Goal: Communication & Community: Answer question/provide support

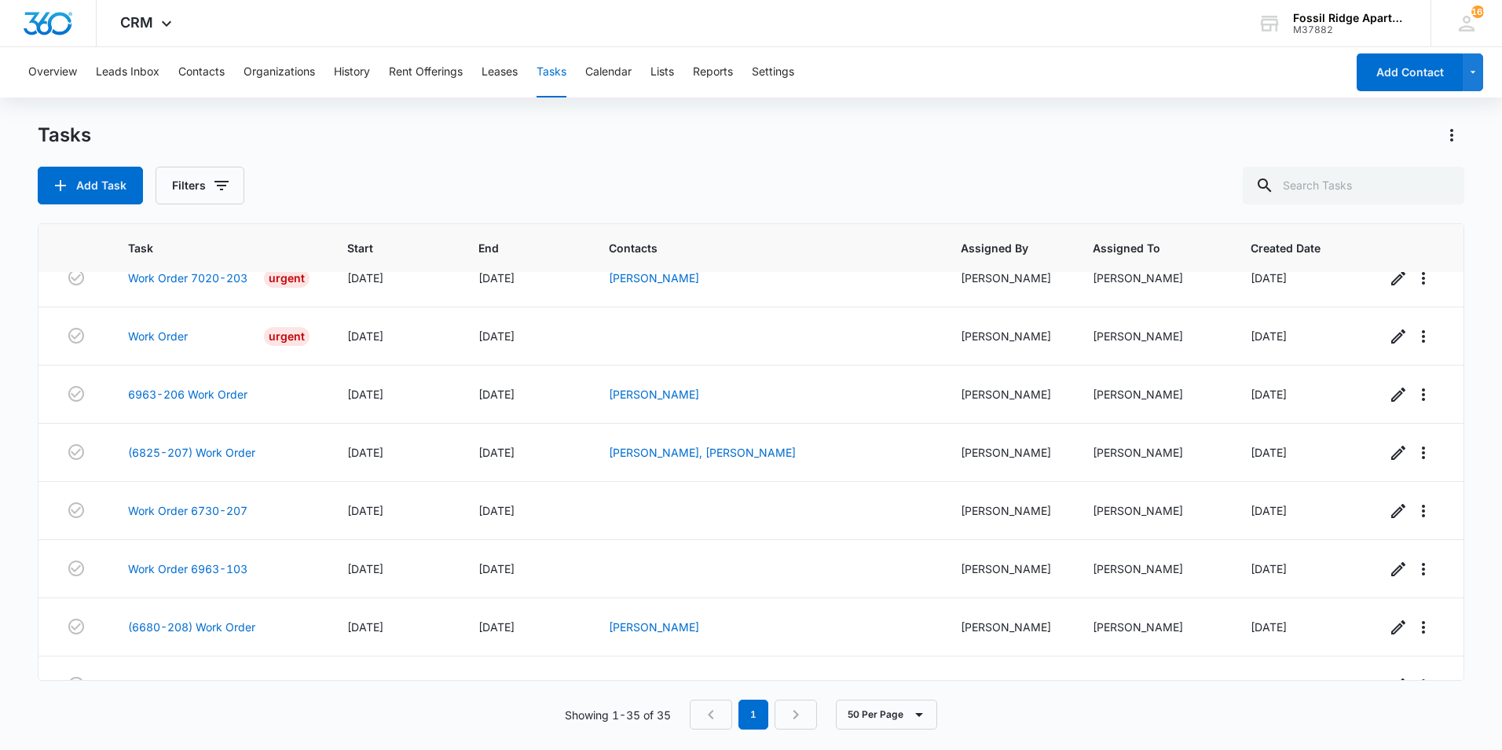
scroll to position [1627, 0]
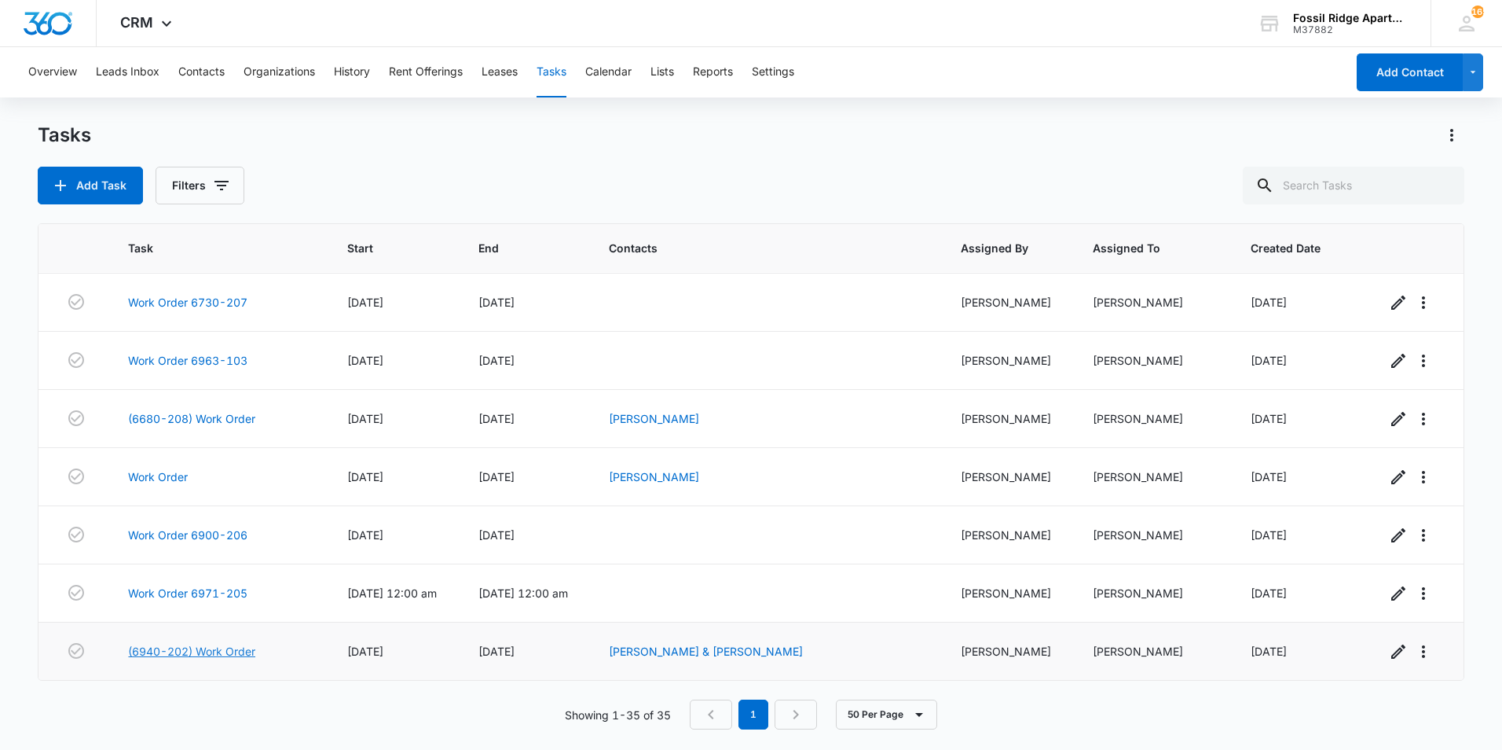
click at [200, 651] on link "(6940-202) Work Order" at bounding box center [191, 651] width 127 height 16
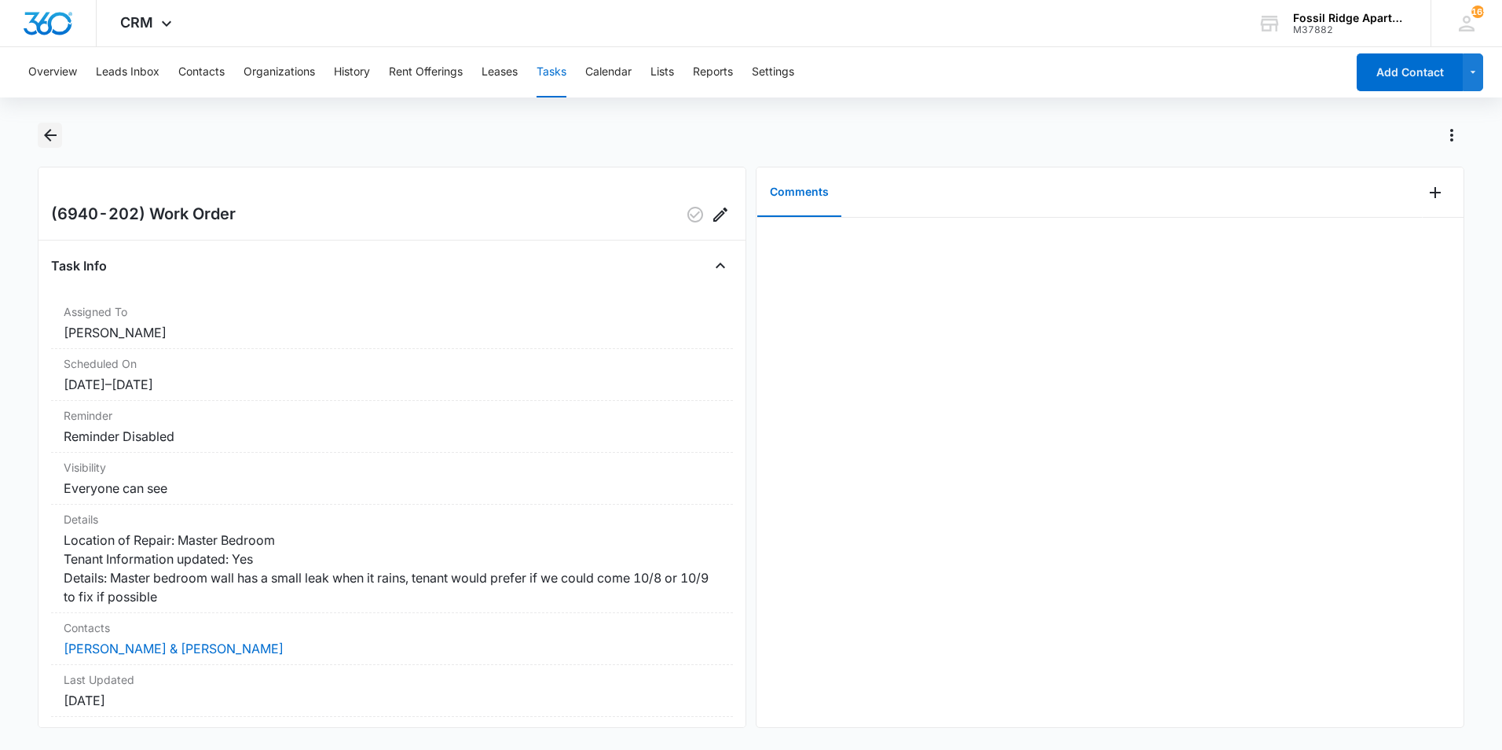
click at [44, 136] on icon "Back" at bounding box center [50, 135] width 19 height 19
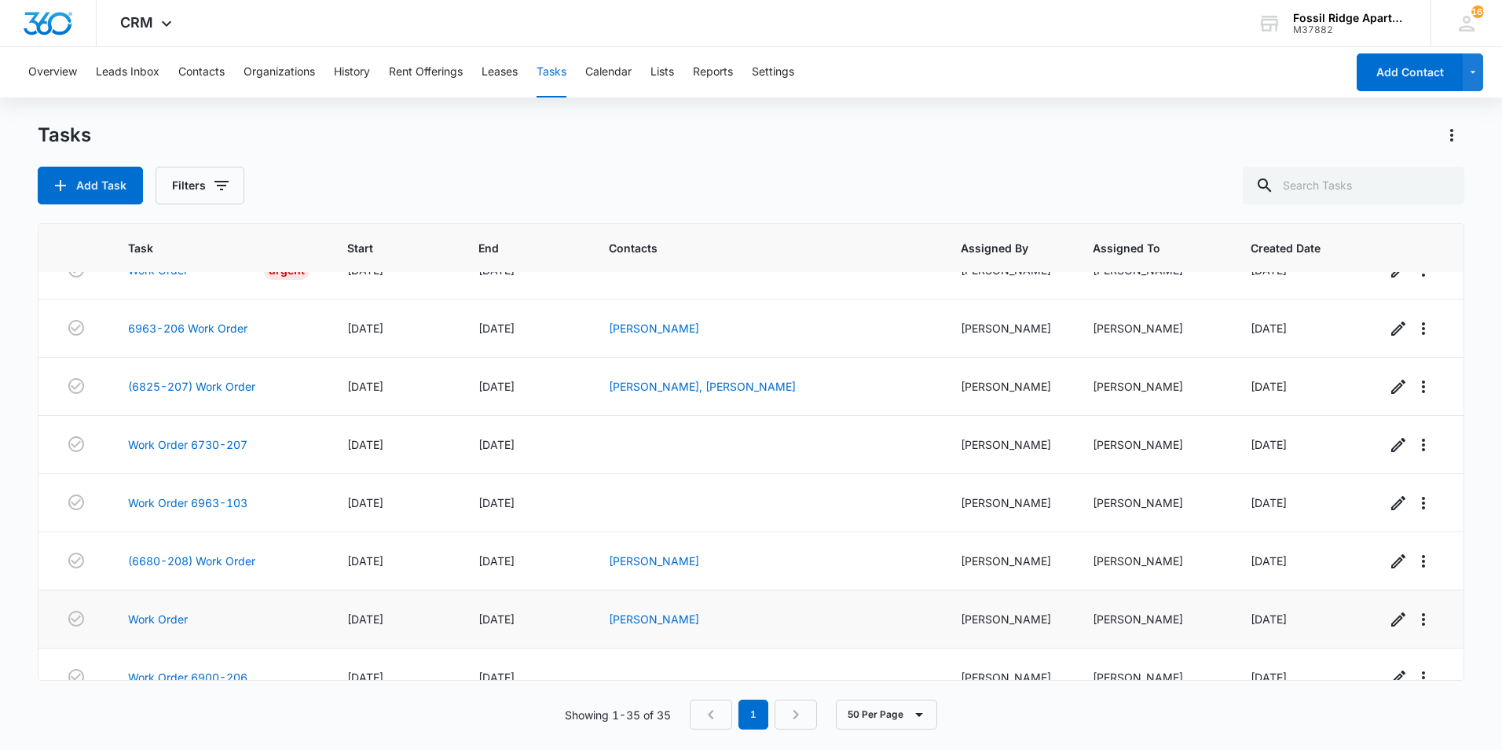
scroll to position [1627, 0]
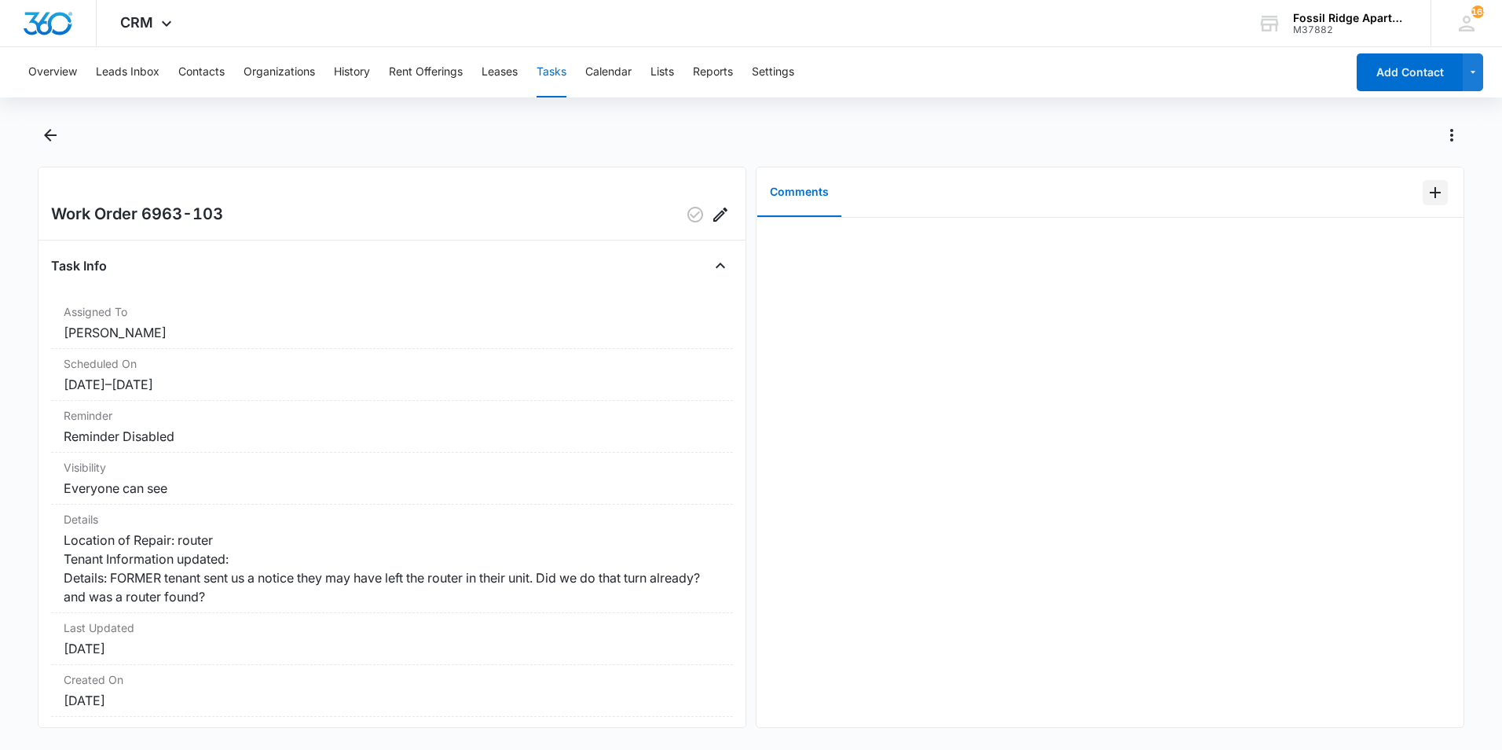
click at [1426, 193] on icon "Add Comment" at bounding box center [1435, 192] width 19 height 19
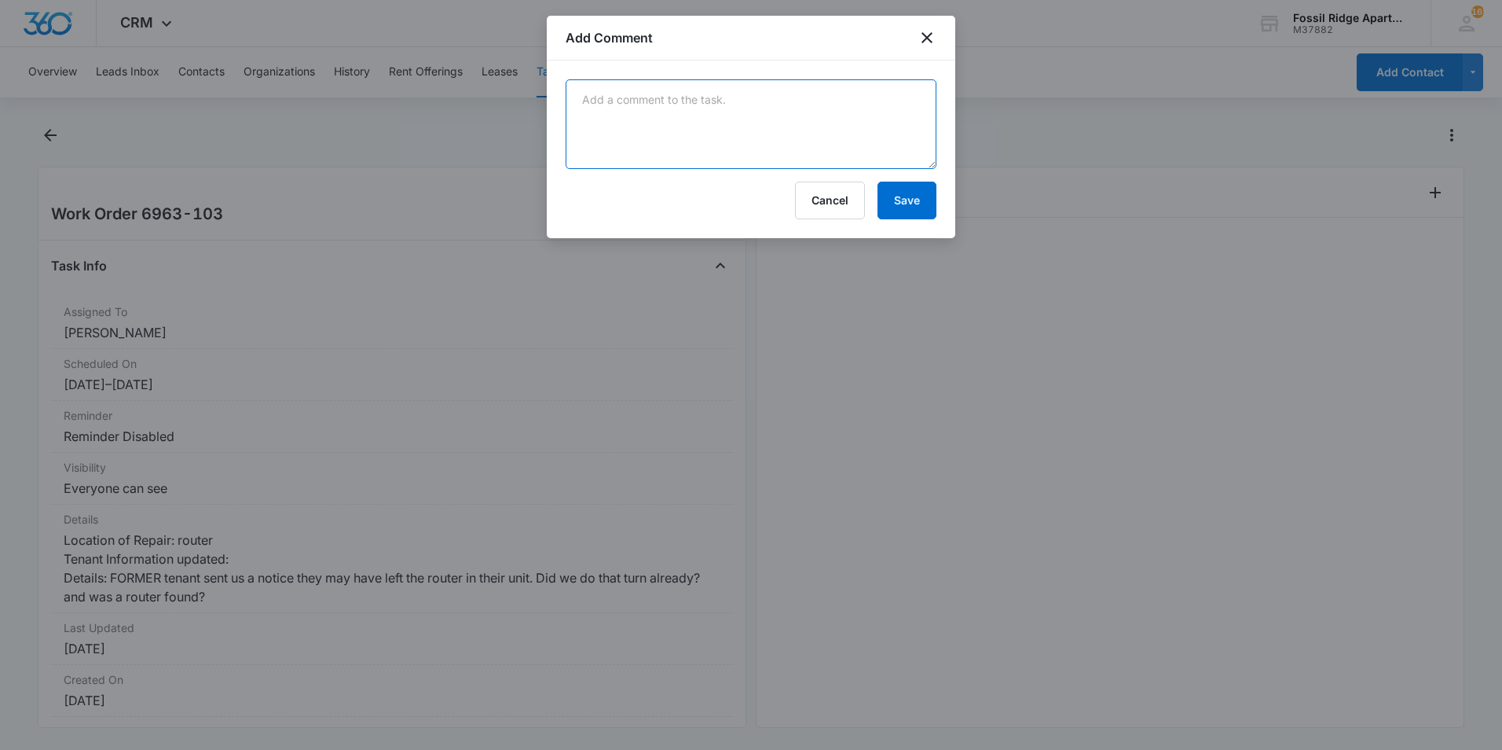
click at [855, 136] on textarea at bounding box center [751, 124] width 371 height 90
type textarea "New tenants occupy the residence now. They claimed to never see a router in the…"
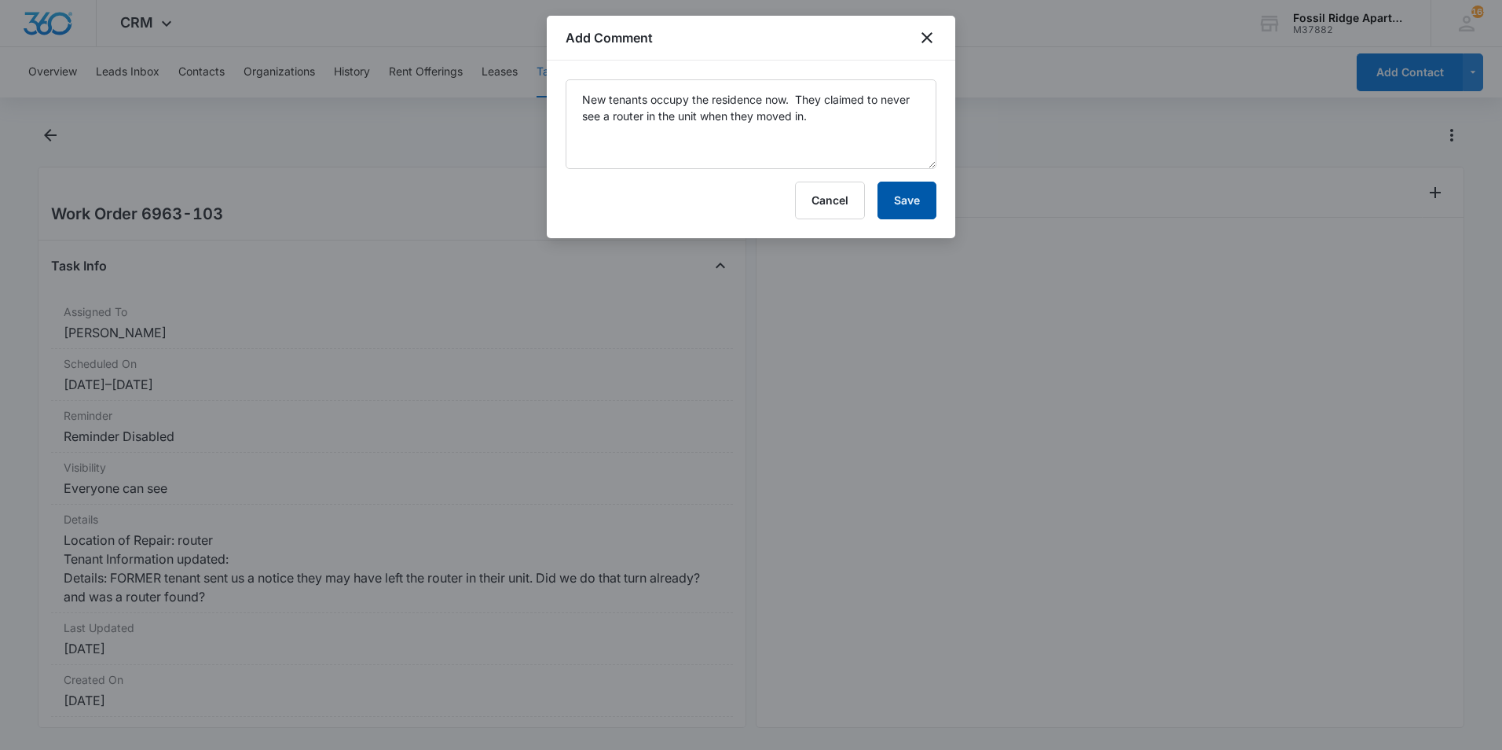
click at [913, 211] on button "Save" at bounding box center [907, 200] width 59 height 38
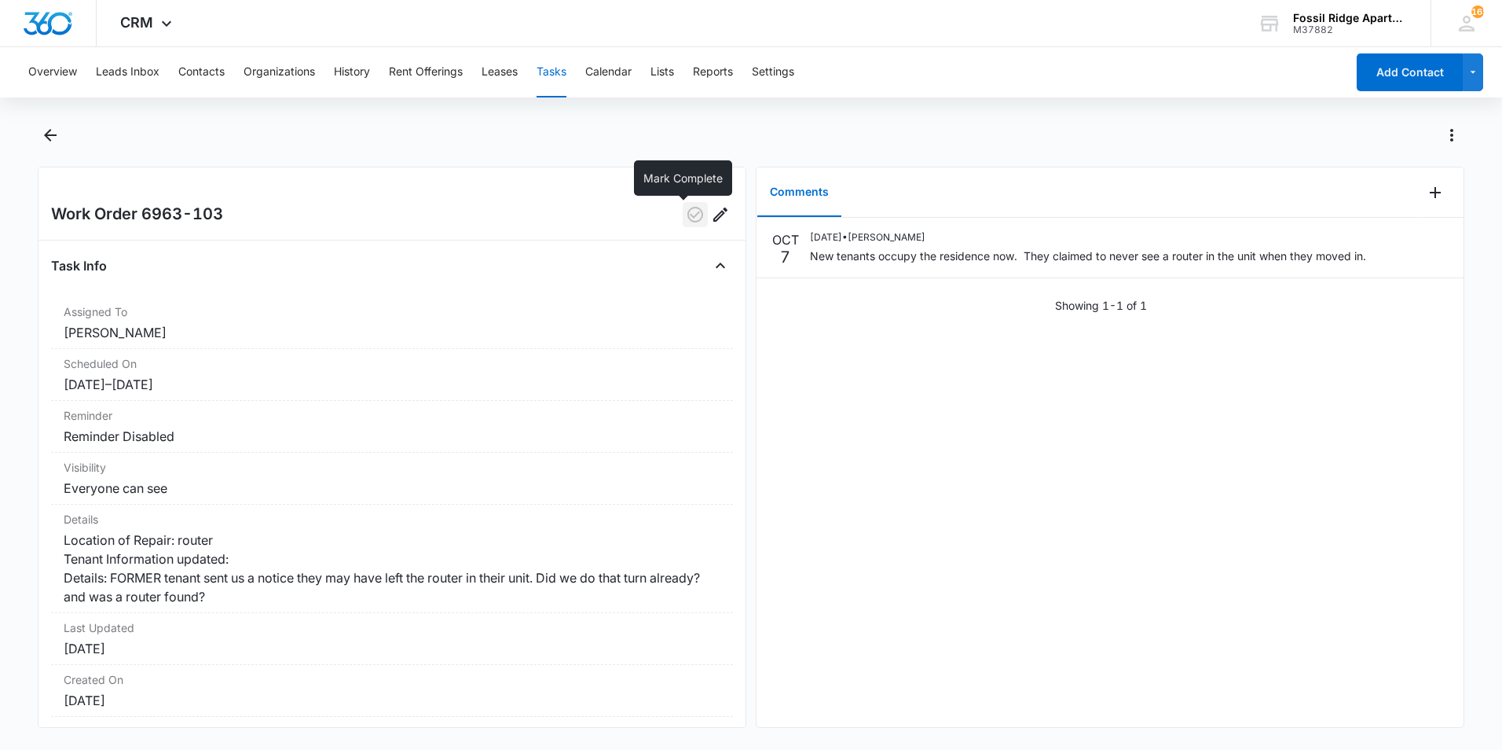
click at [687, 214] on icon "button" at bounding box center [695, 215] width 16 height 16
click at [54, 133] on icon "Back" at bounding box center [50, 135] width 19 height 19
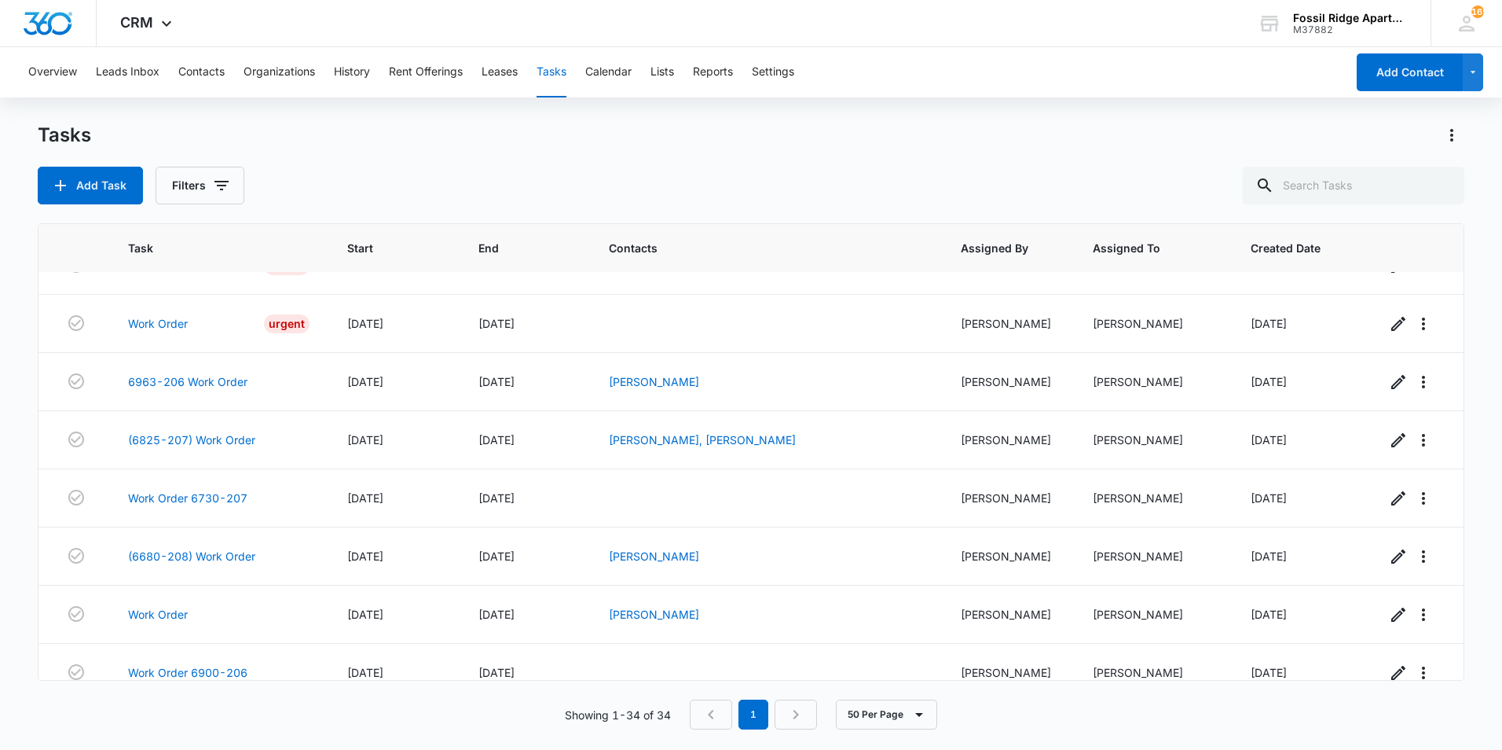
scroll to position [1569, 0]
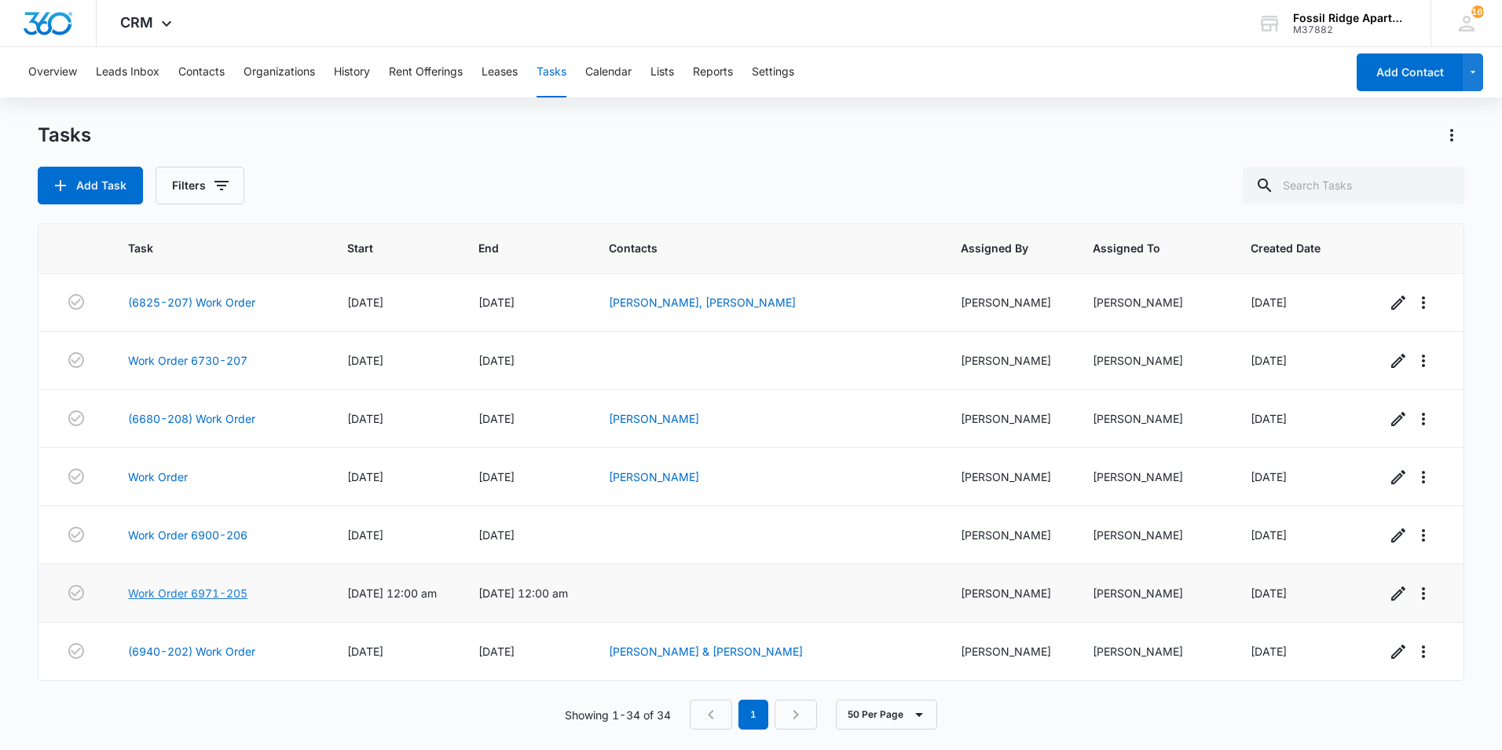
click at [212, 588] on link "Work Order 6971-205" at bounding box center [187, 593] width 119 height 16
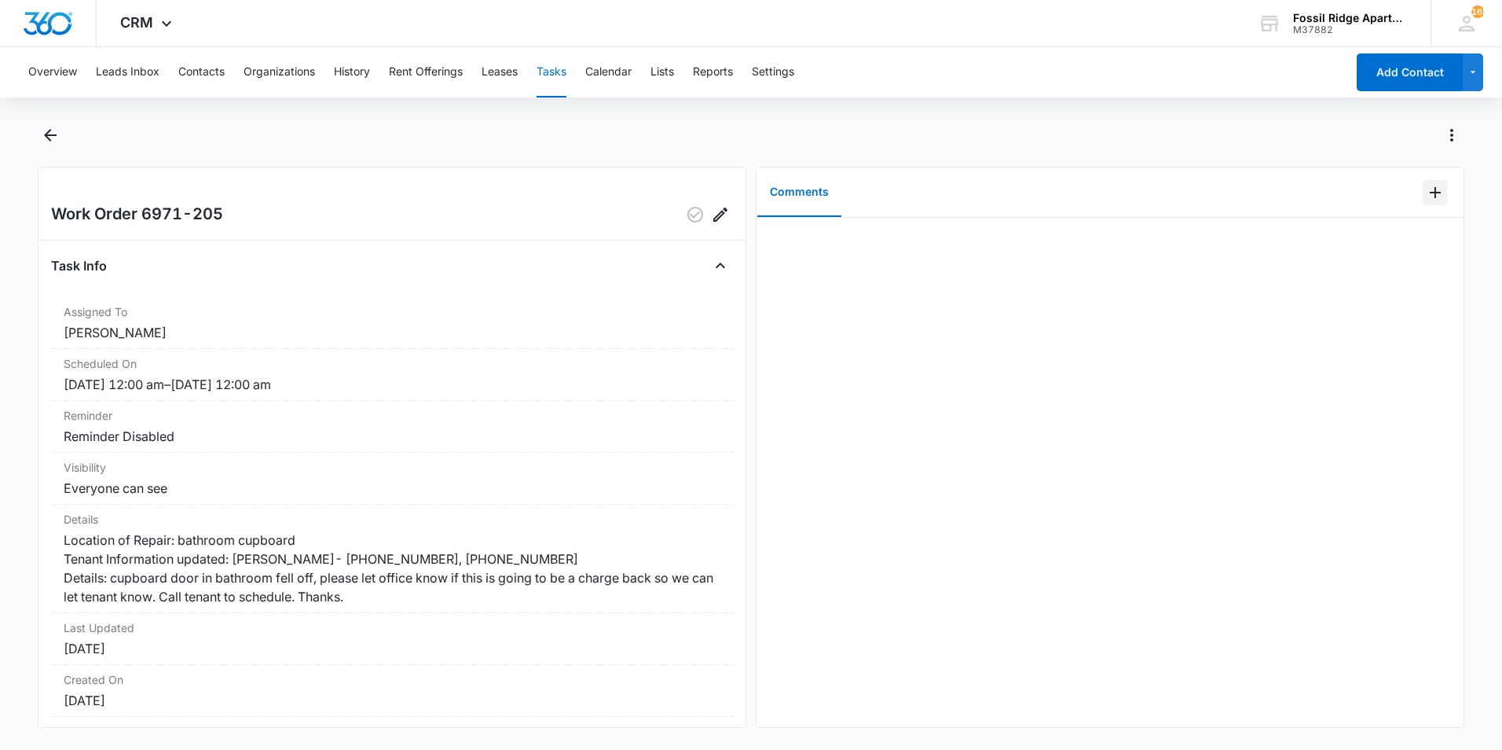
click at [1426, 184] on icon "Add Comment" at bounding box center [1435, 192] width 19 height 19
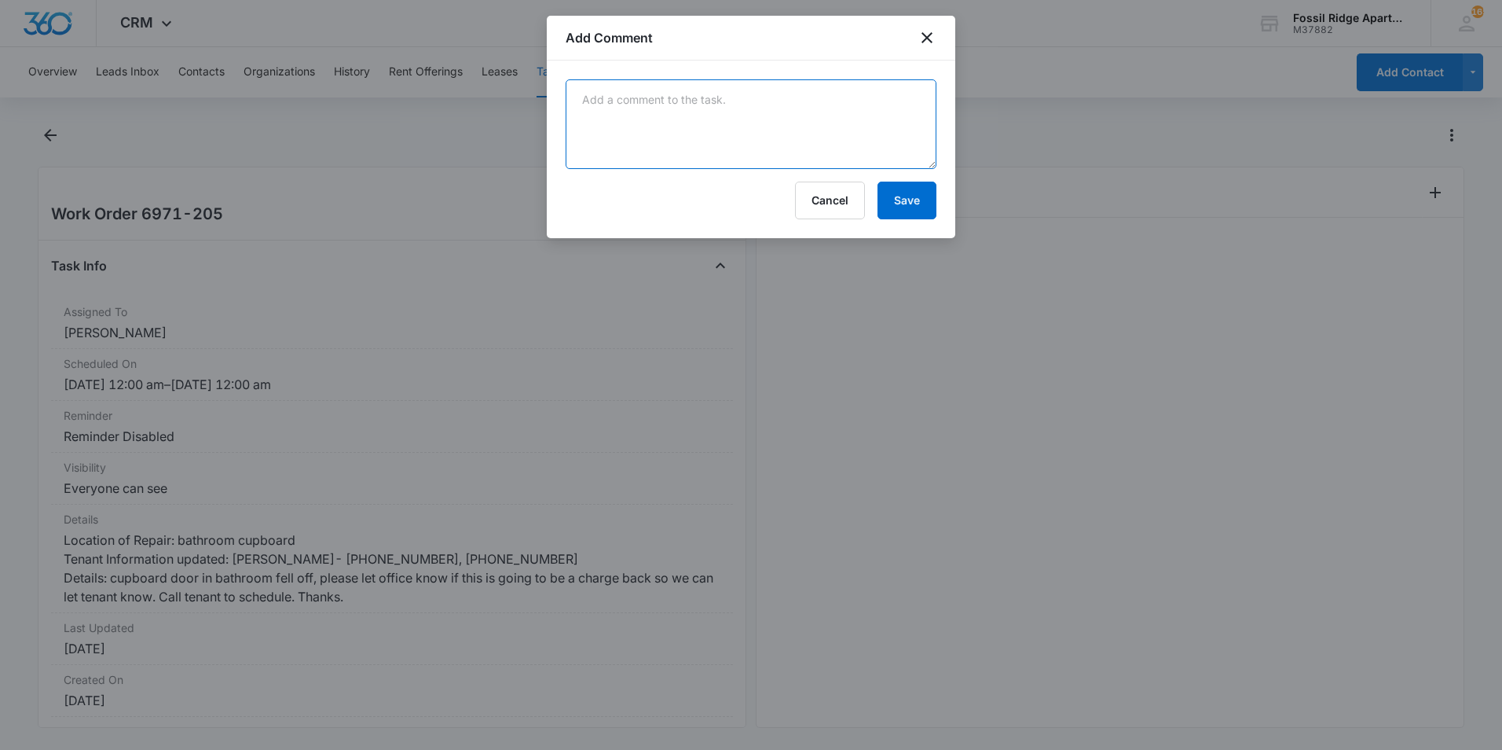
click at [786, 120] on textarea at bounding box center [751, 124] width 371 height 90
click at [757, 100] on textarea "will go and address the issue at 2;30 pm on [DATE]" at bounding box center [751, 124] width 371 height 90
click at [761, 98] on textarea "will go and address the issue at 2;30 pm on [DATE]" at bounding box center [751, 124] width 371 height 90
click at [879, 122] on textarea "will go and address the issue at 2:30 pm on [DATE]" at bounding box center [751, 124] width 371 height 90
type textarea "will go and address the issue at 2:30 pm on [DATE]"
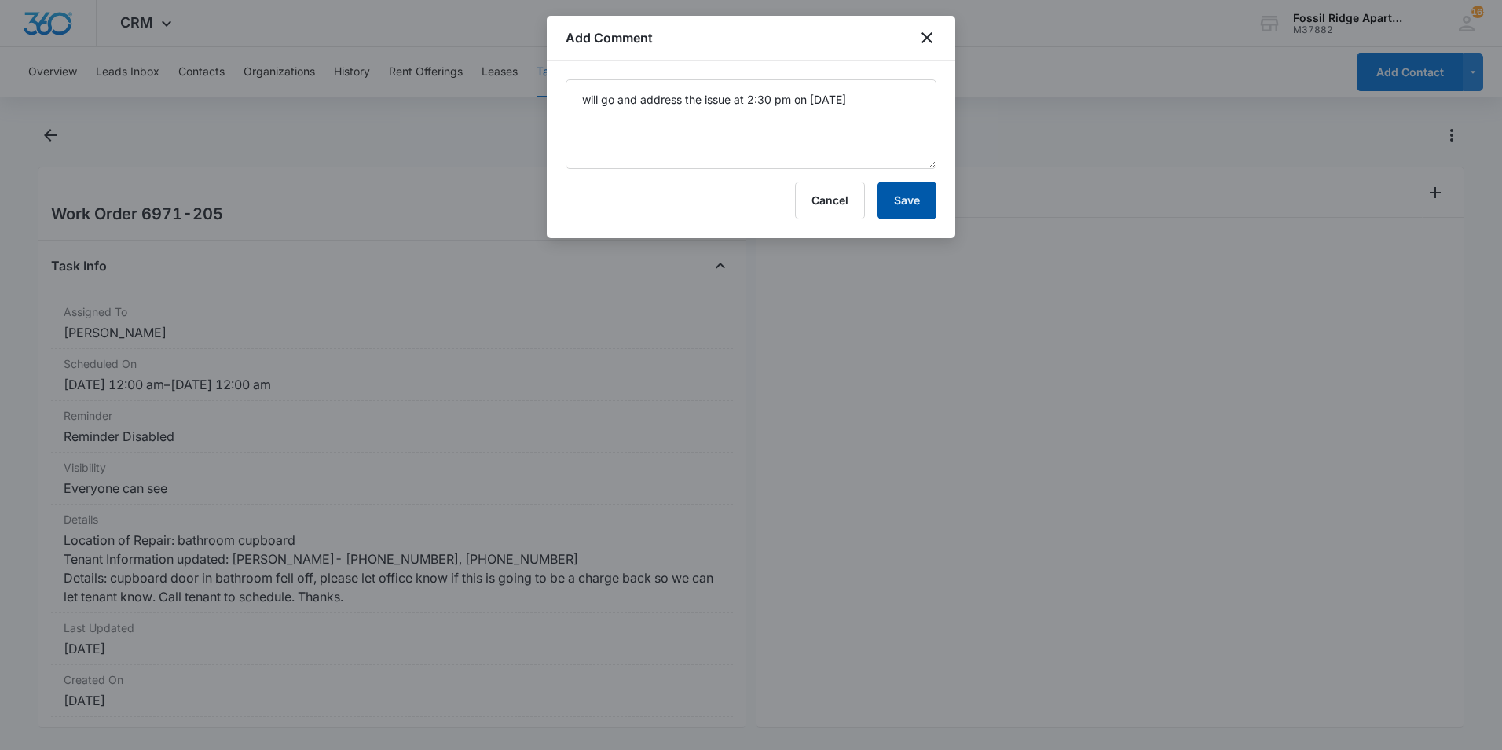
drag, startPoint x: 916, startPoint y: 203, endPoint x: 896, endPoint y: 178, distance: 31.9
click at [915, 203] on button "Save" at bounding box center [907, 200] width 59 height 38
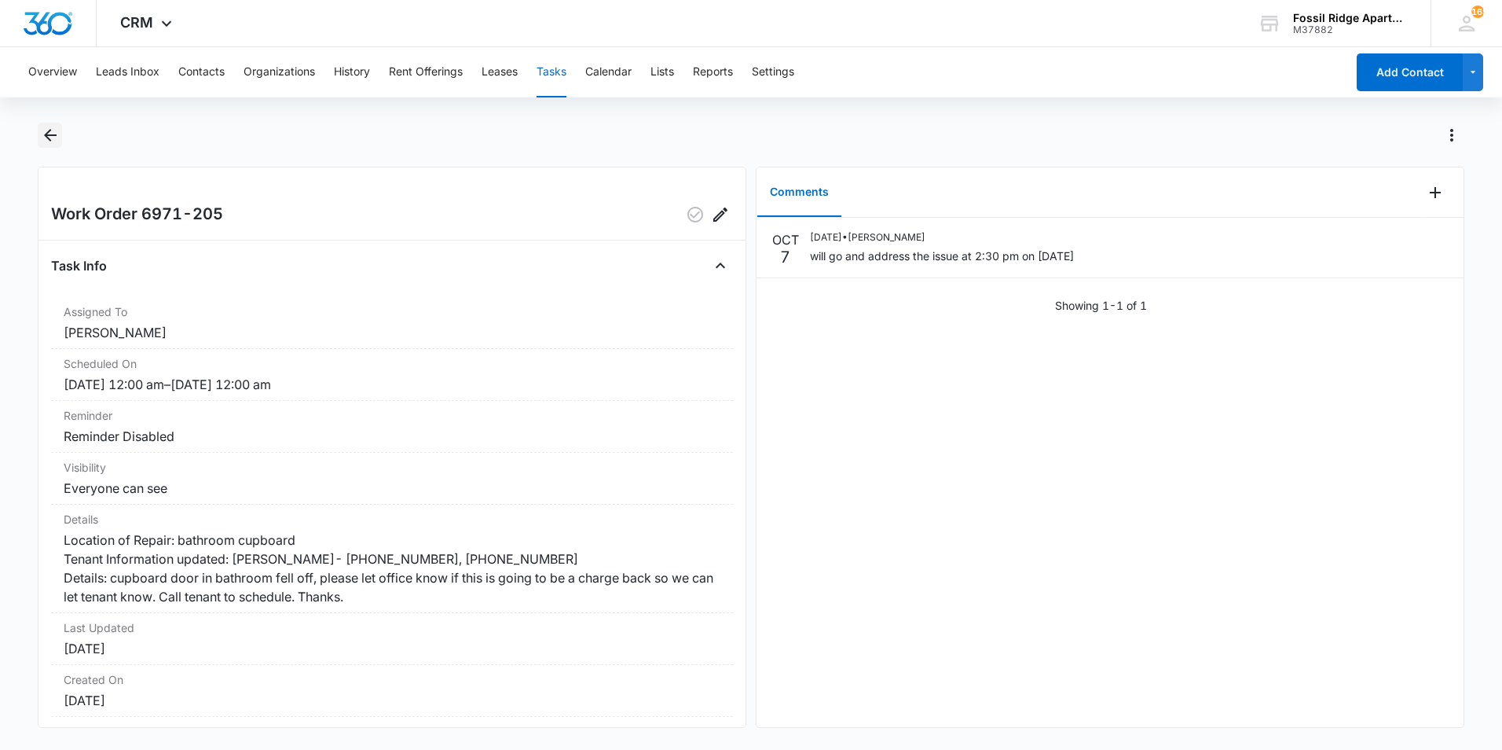
click at [48, 133] on icon "Back" at bounding box center [50, 135] width 13 height 13
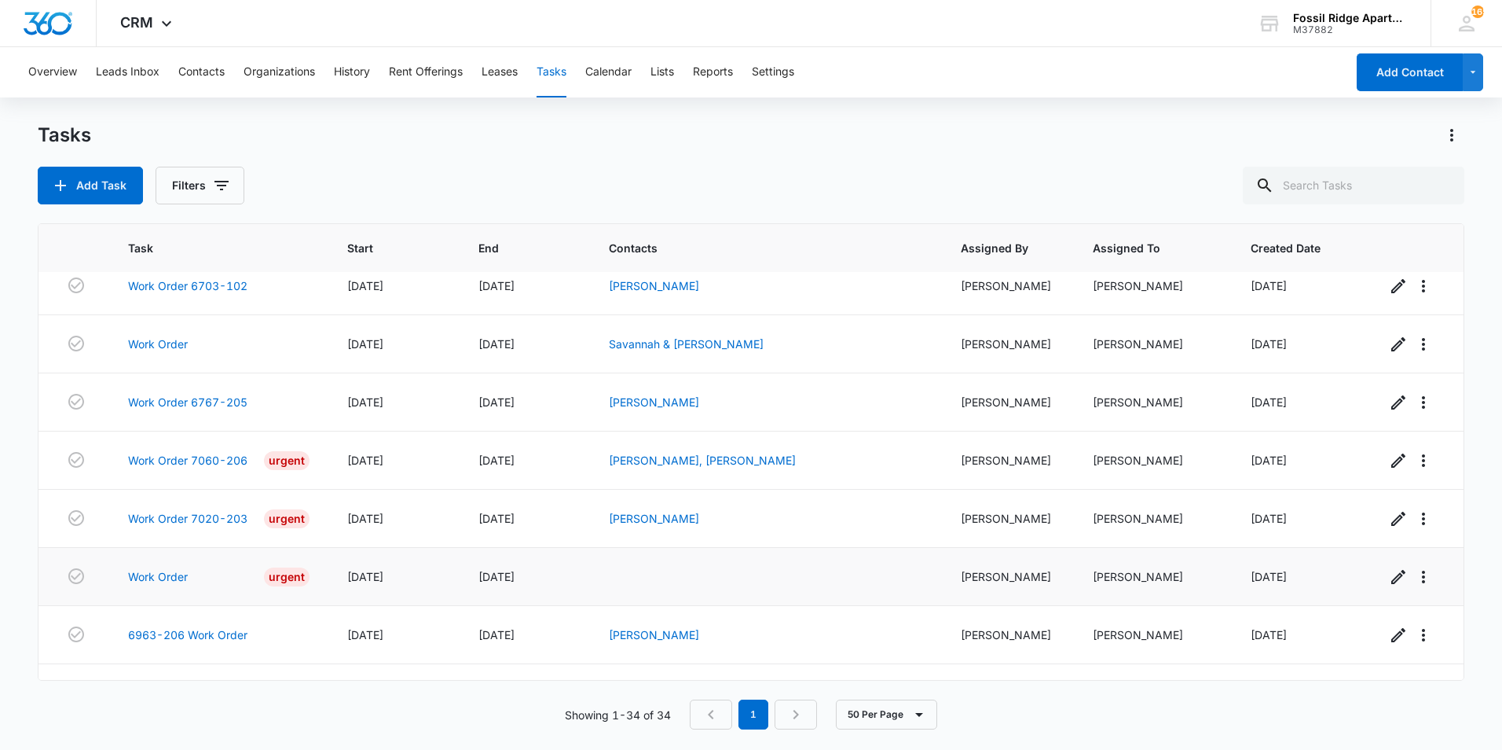
scroll to position [1569, 0]
